Goal: Navigation & Orientation: Find specific page/section

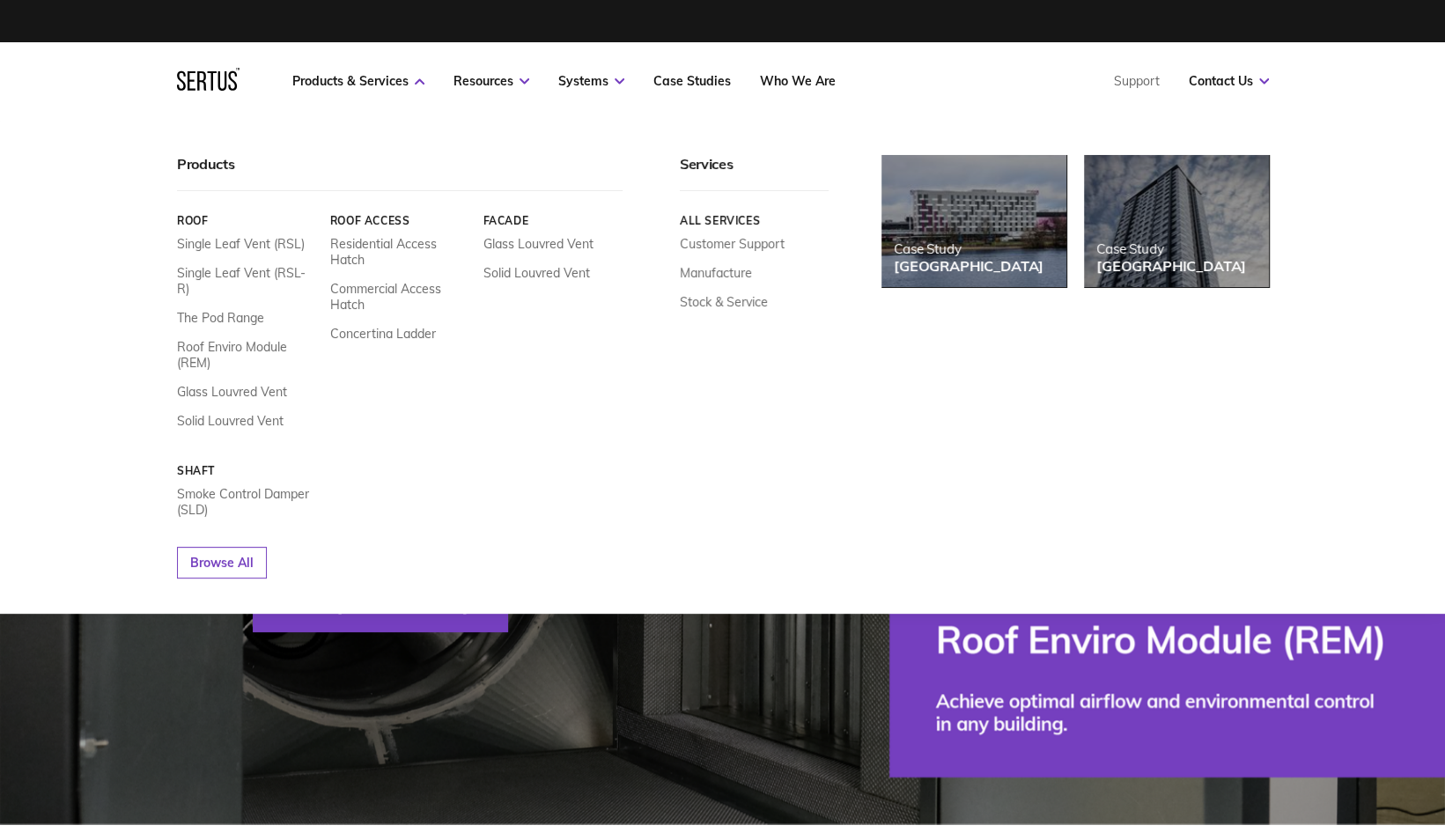
click at [807, 88] on nav "Products & Services Resources Systems Case Studies Who We Are Support Contact U…" at bounding box center [723, 80] width 1092 height 77
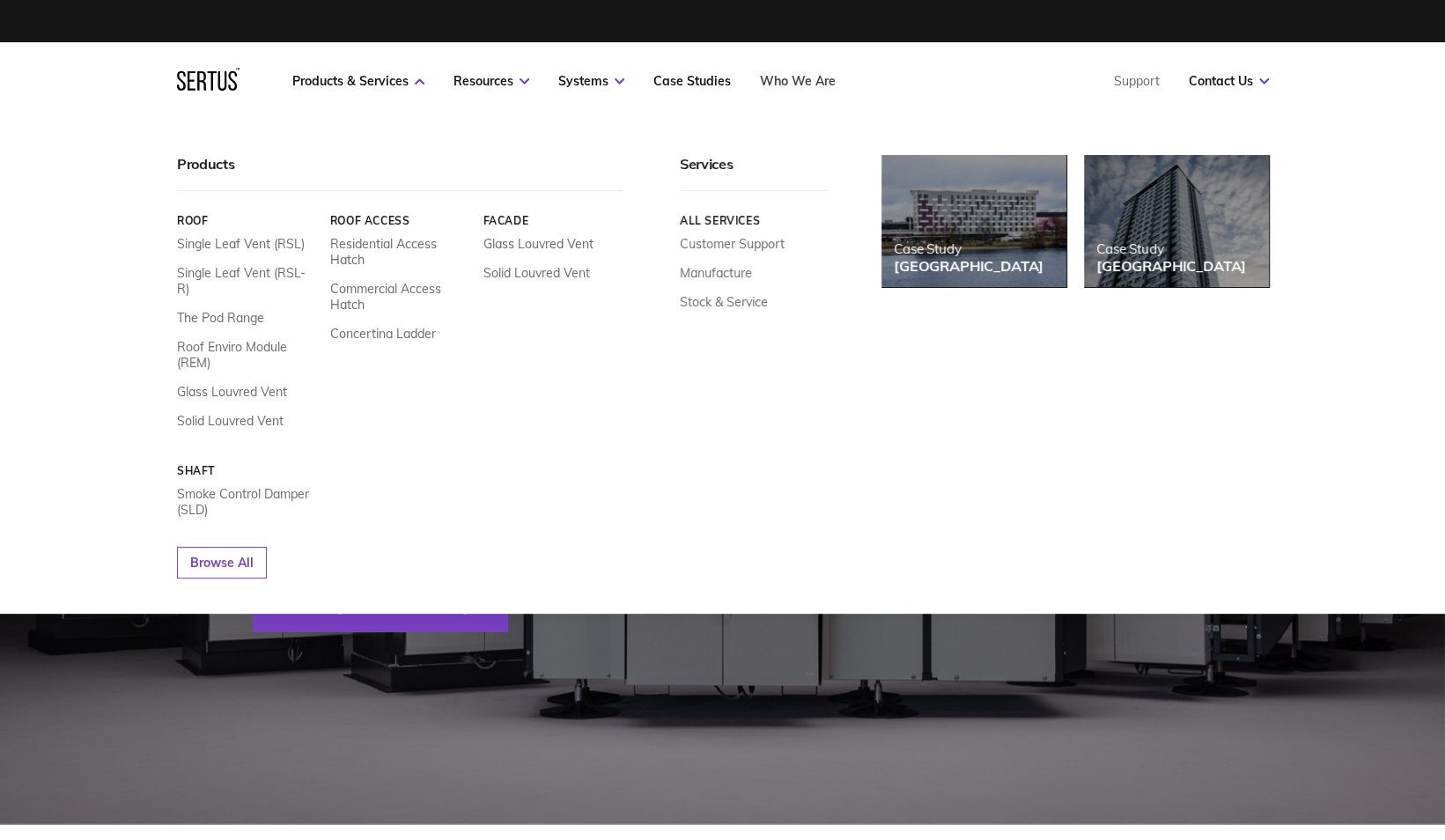
click at [813, 81] on link "Who We Are" at bounding box center [797, 80] width 75 height 16
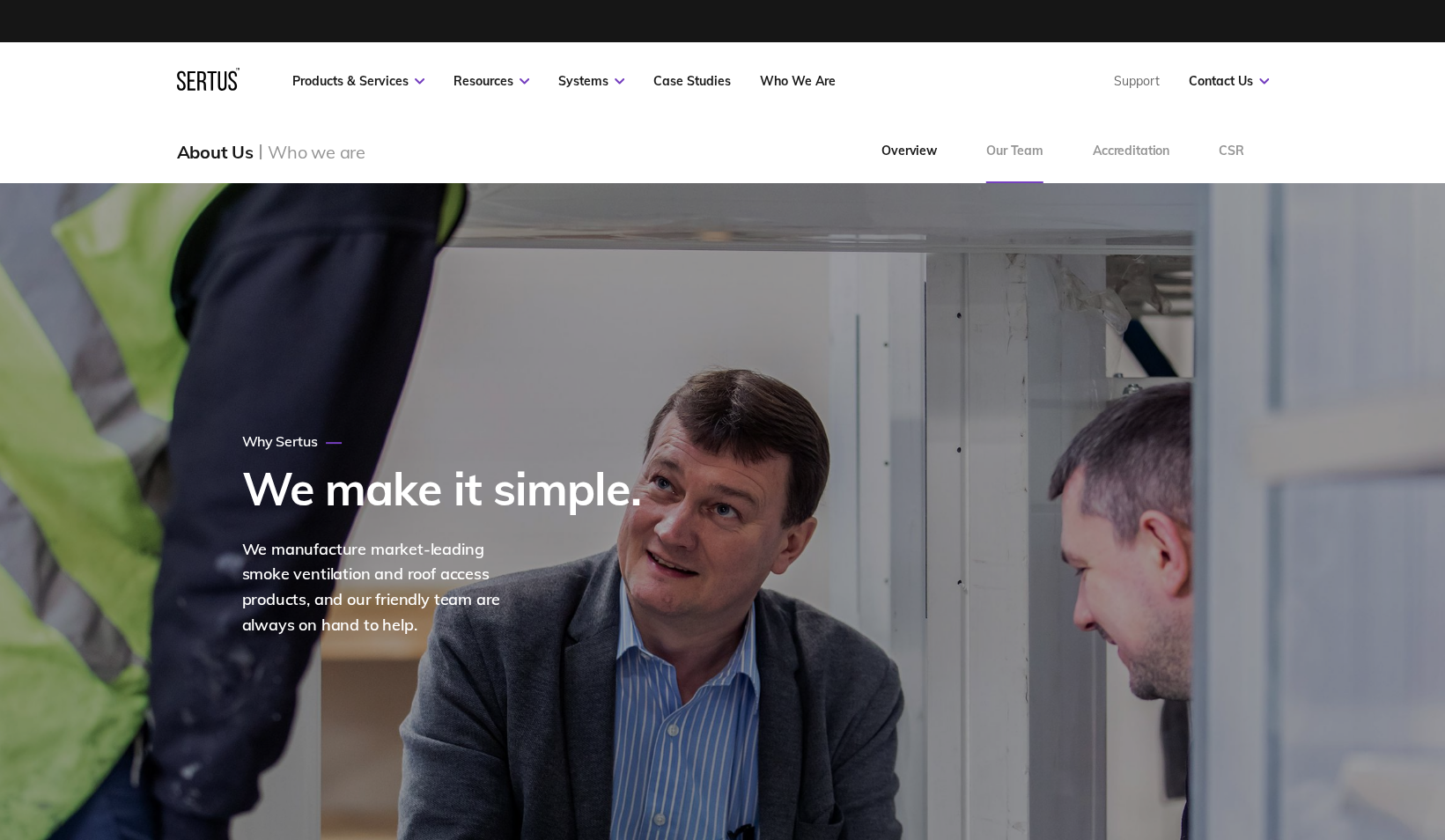
click at [1014, 144] on link "Our Team" at bounding box center [1015, 152] width 106 height 63
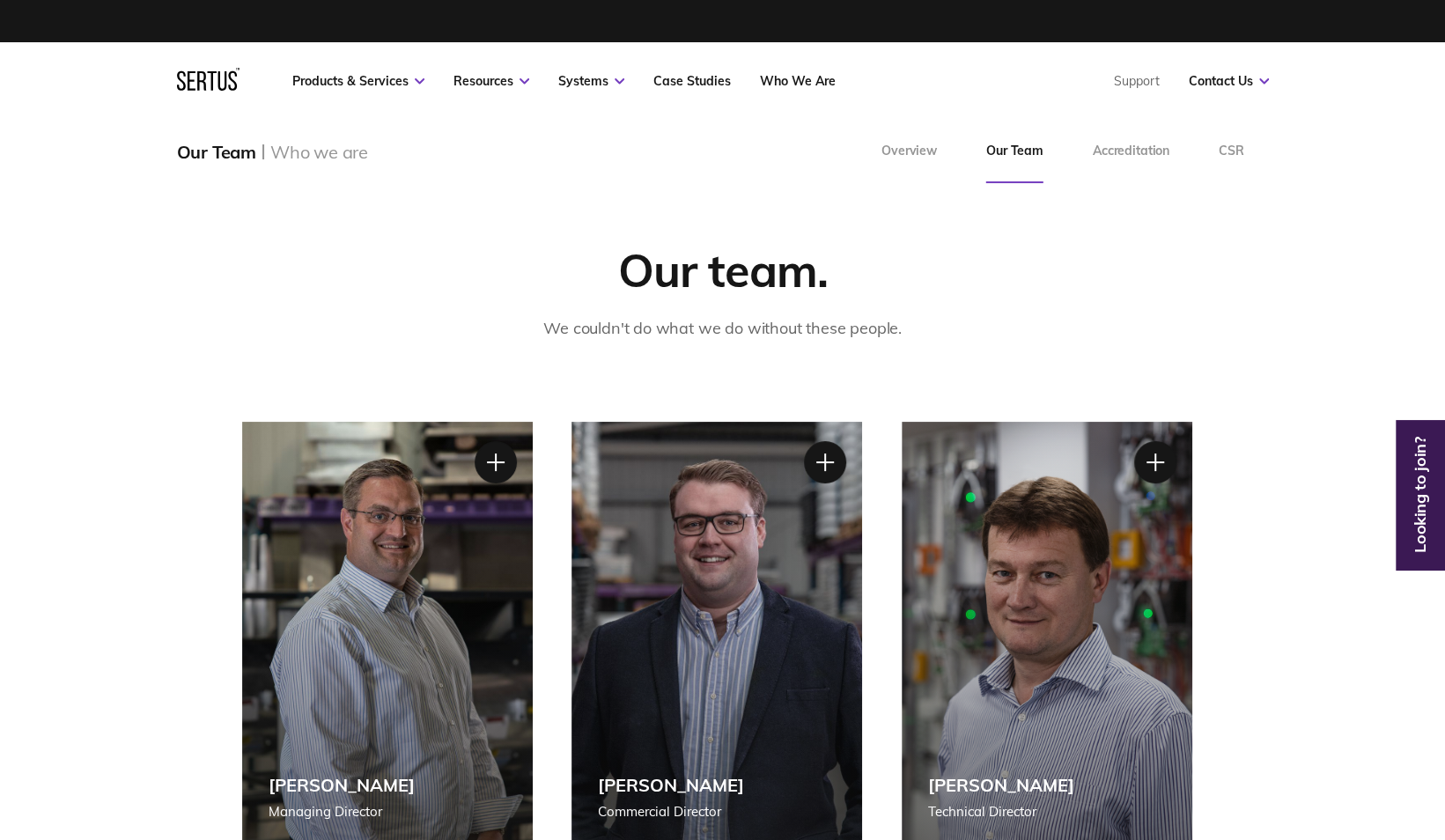
click at [195, 79] on icon at bounding box center [208, 79] width 62 height 23
